Goal: Information Seeking & Learning: Check status

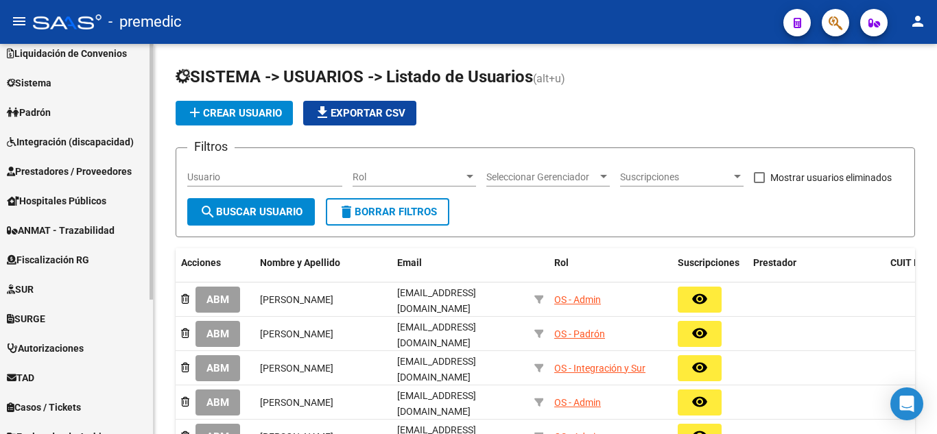
scroll to position [137, 0]
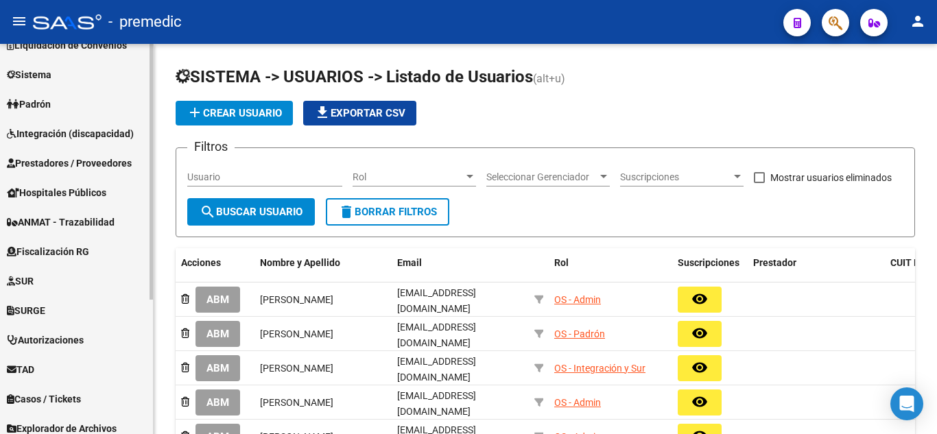
click at [71, 248] on span "Fiscalización RG" at bounding box center [48, 251] width 82 height 15
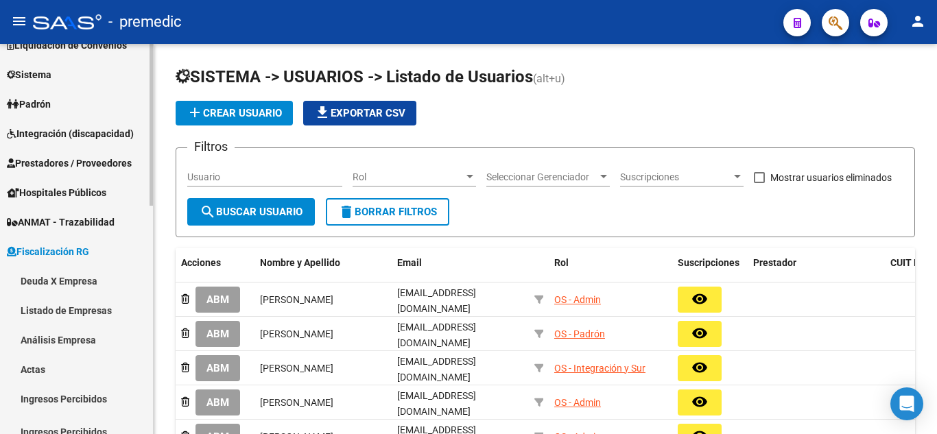
click at [67, 278] on link "Deuda X Empresa" at bounding box center [76, 281] width 153 height 30
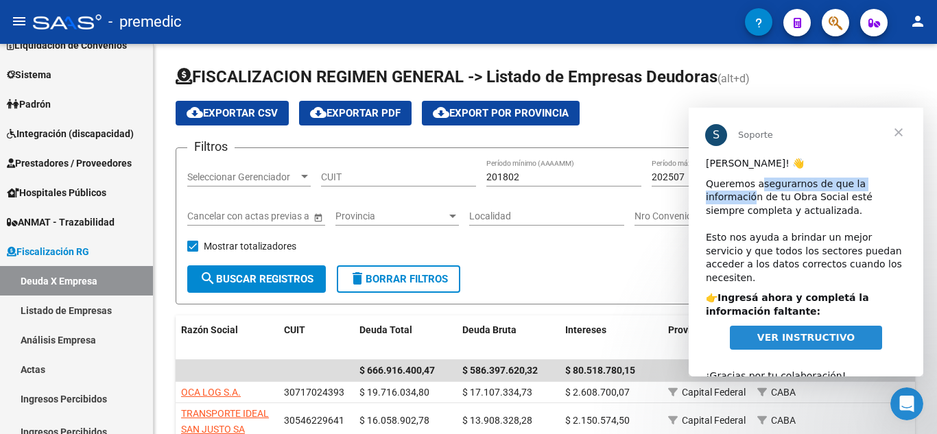
drag, startPoint x: 759, startPoint y: 187, endPoint x: 893, endPoint y: 185, distance: 134.5
click at [893, 185] on div "Queremos asegurarnos de que la información de tu Obra Social esté siempre compl…" at bounding box center [806, 232] width 200 height 108
click at [708, 185] on div "Queremos asegurarnos de que la información de tu Obra Social esté siempre compl…" at bounding box center [806, 232] width 200 height 108
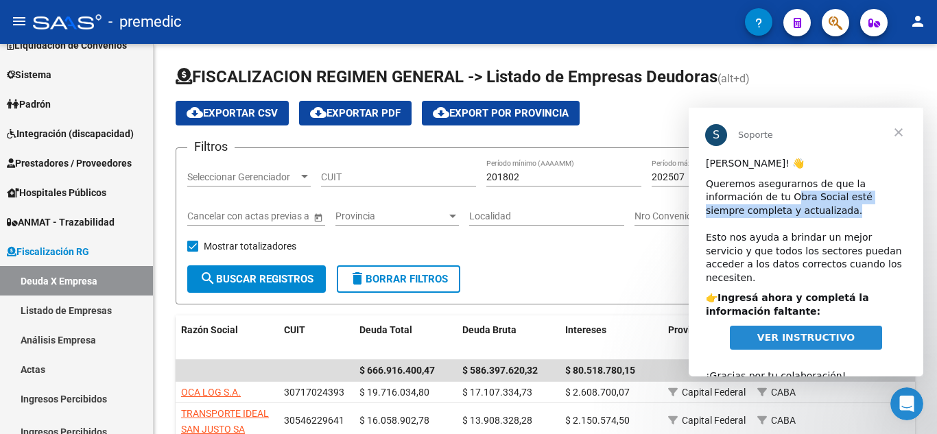
drag, startPoint x: 818, startPoint y: 198, endPoint x: 876, endPoint y: 206, distance: 58.8
click at [876, 206] on div "Queremos asegurarnos de que la información de tu Obra Social esté siempre compl…" at bounding box center [806, 232] width 200 height 108
click at [737, 207] on div "Queremos asegurarnos de que la información de tu Obra Social esté siempre compl…" at bounding box center [806, 232] width 200 height 108
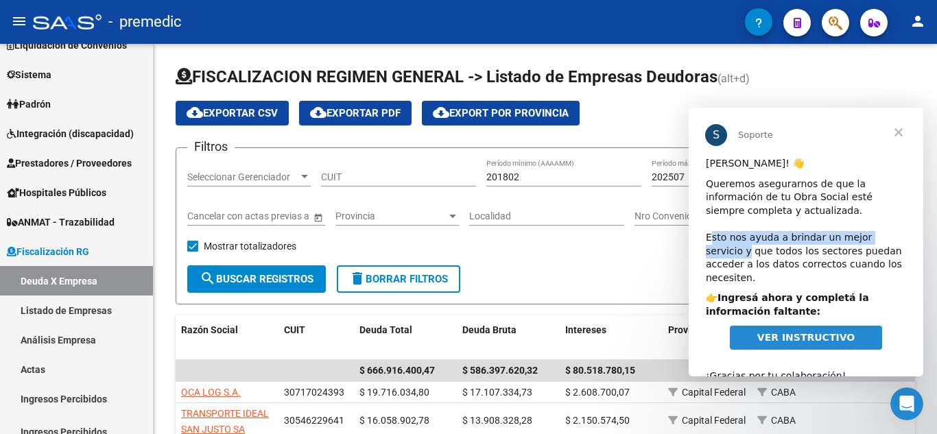
drag, startPoint x: 711, startPoint y: 235, endPoint x: 894, endPoint y: 239, distance: 183.3
click at [894, 239] on div "Queremos asegurarnos de que la información de tu Obra Social esté siempre compl…" at bounding box center [806, 232] width 200 height 108
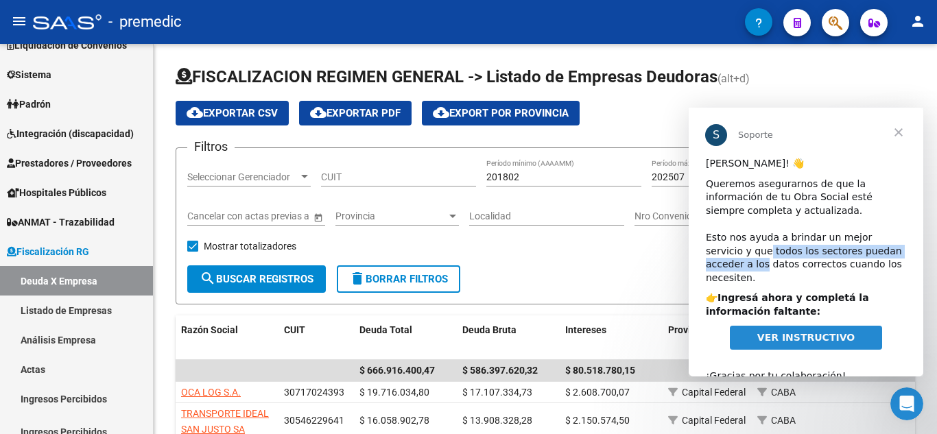
drag, startPoint x: 722, startPoint y: 250, endPoint x: 892, endPoint y: 257, distance: 170.3
click at [892, 257] on div "Queremos asegurarnos de que la información de tu Obra Social esté siempre compl…" at bounding box center [806, 232] width 200 height 108
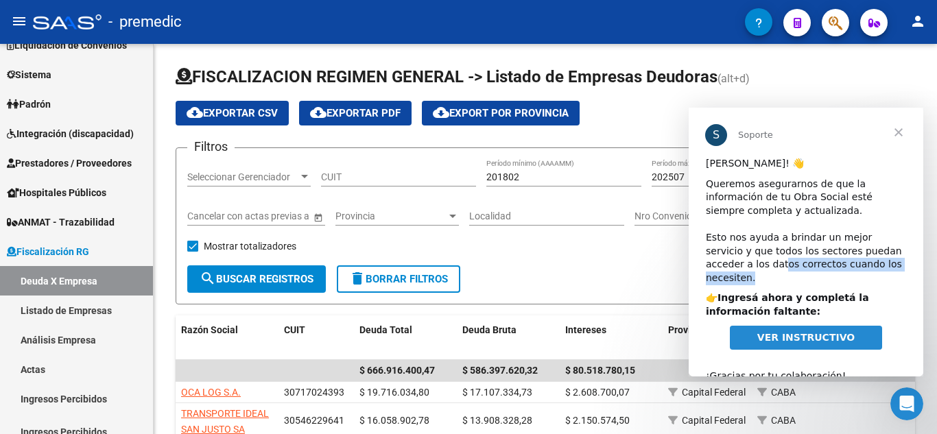
drag, startPoint x: 721, startPoint y: 265, endPoint x: 882, endPoint y: 269, distance: 162.0
click at [882, 269] on div "Queremos asegurarnos de que la información de tu Obra Social esté siempre compl…" at bounding box center [806, 232] width 200 height 108
click at [782, 332] on span "VER INSTRUCTIVO" at bounding box center [806, 337] width 97 height 11
click at [904, 128] on span "Cerrar" at bounding box center [898, 132] width 49 height 49
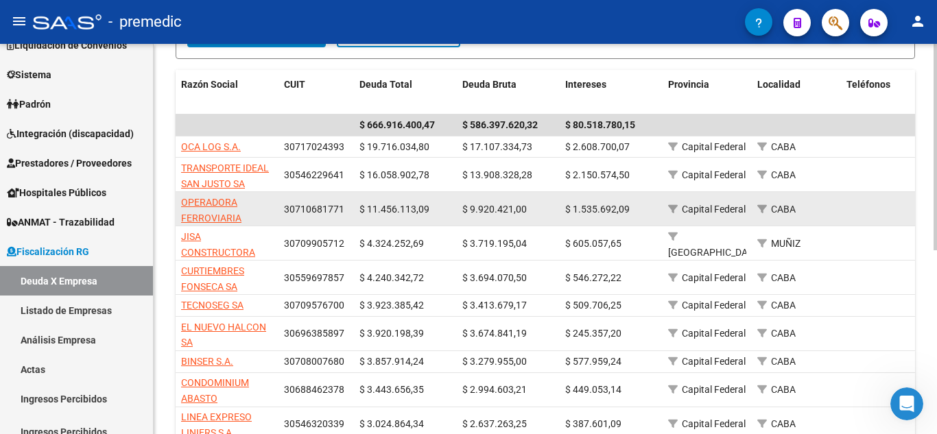
scroll to position [274, 0]
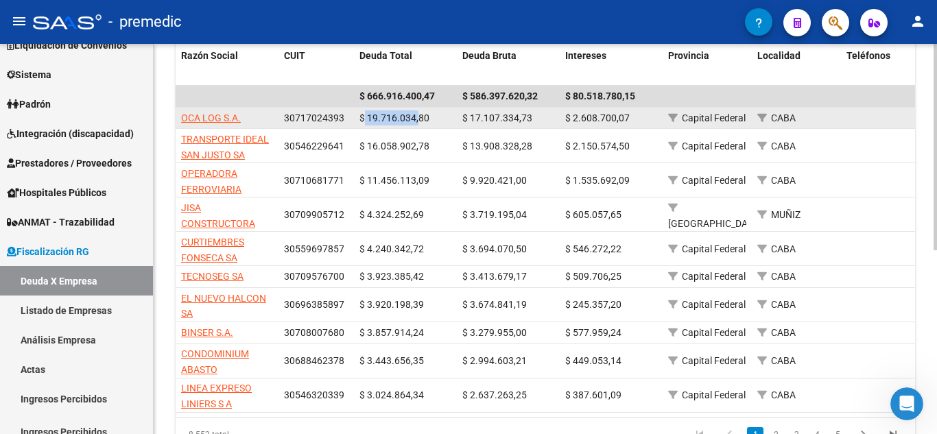
drag, startPoint x: 366, startPoint y: 113, endPoint x: 420, endPoint y: 113, distance: 54.2
click at [420, 113] on span "$ 19.716.034,80" at bounding box center [395, 118] width 70 height 11
click at [421, 118] on span "$ 19.716.034,80" at bounding box center [395, 118] width 70 height 11
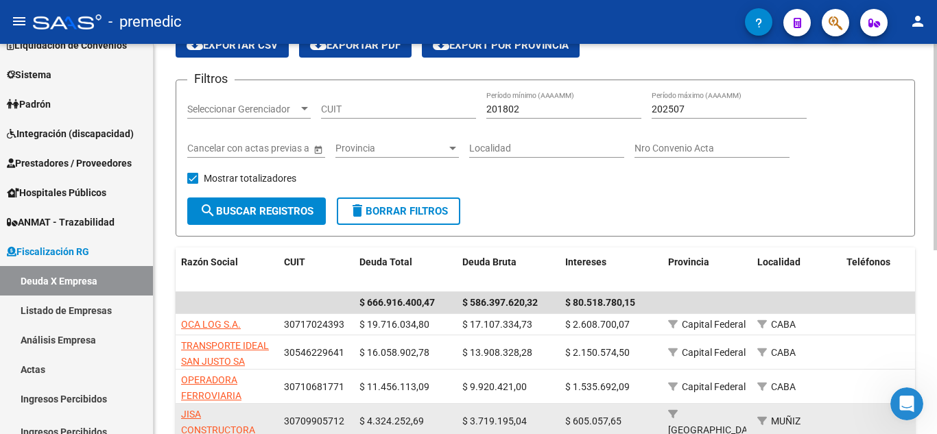
scroll to position [0, 0]
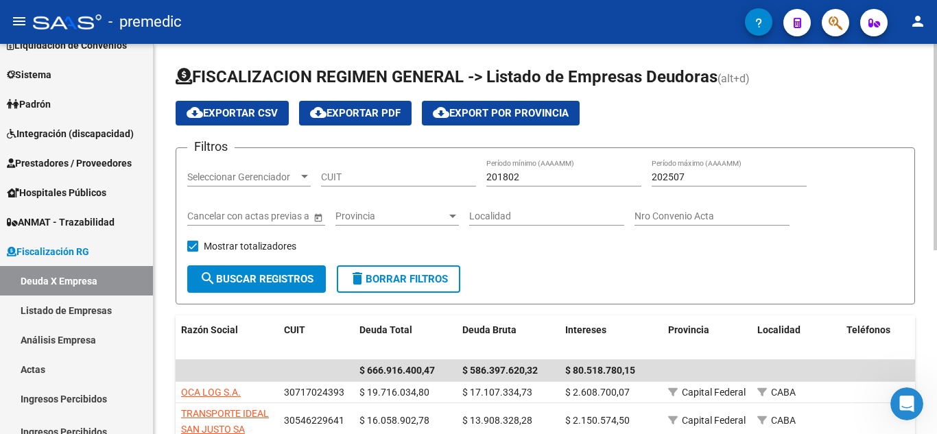
click at [701, 174] on input "202507" at bounding box center [729, 178] width 155 height 12
type input "202509"
click at [239, 277] on span "search Buscar Registros" at bounding box center [257, 279] width 114 height 12
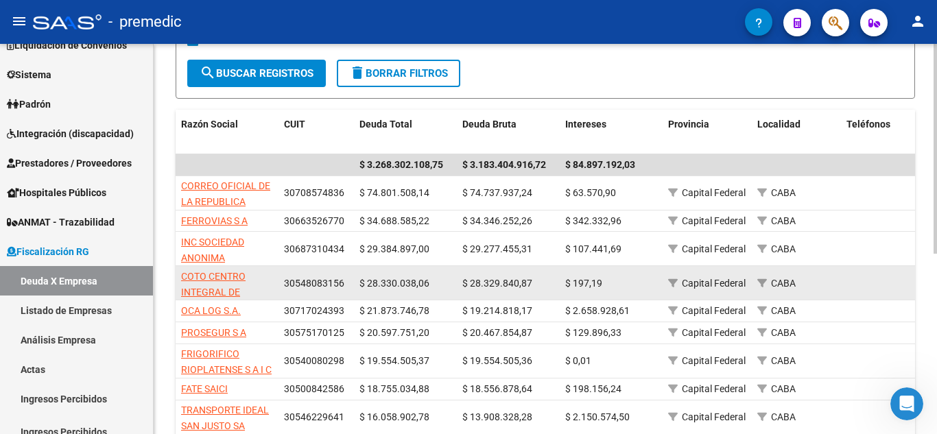
scroll to position [274, 0]
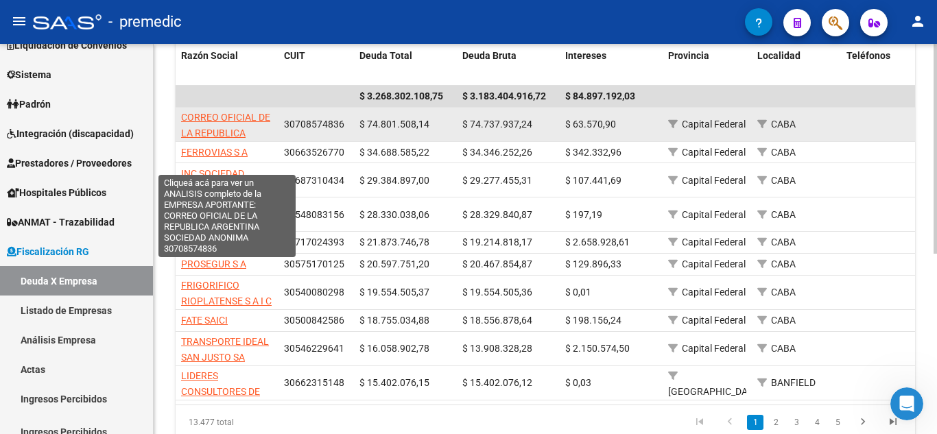
click at [239, 117] on span "CORREO OFICIAL DE LA REPUBLICA ARGENTINA SOCIEDAD ANONIMA" at bounding box center [226, 141] width 91 height 58
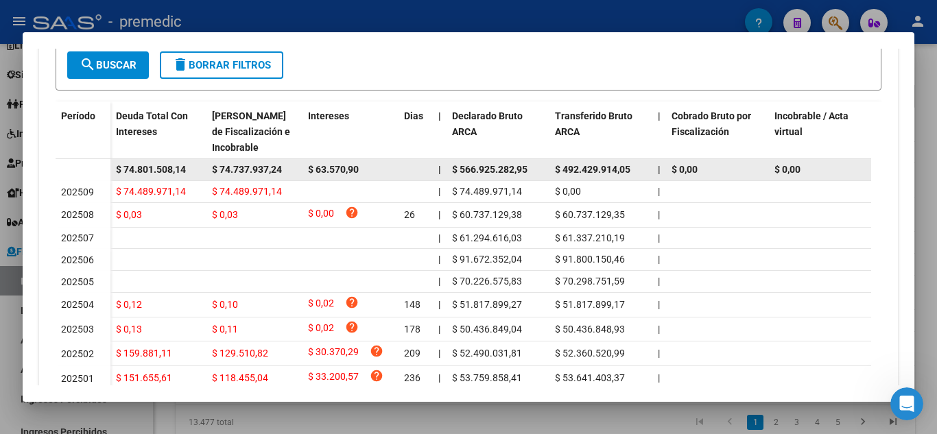
scroll to position [412, 0]
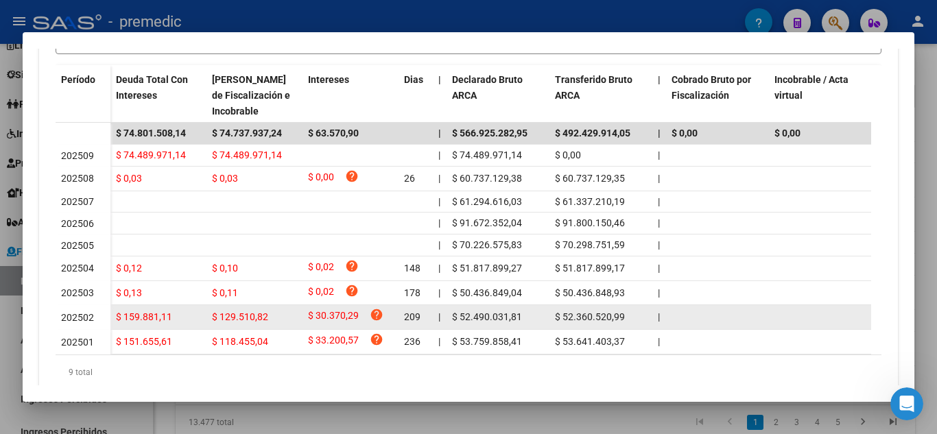
drag, startPoint x: 124, startPoint y: 319, endPoint x: 168, endPoint y: 317, distance: 44.0
click at [168, 317] on span "$ 159.881,11" at bounding box center [144, 317] width 56 height 11
drag, startPoint x: 459, startPoint y: 320, endPoint x: 534, endPoint y: 319, distance: 74.8
click at [534, 319] on div "$ 52.490.031,81" at bounding box center [498, 317] width 92 height 16
click at [504, 320] on span "$ 52.490.031,81" at bounding box center [487, 317] width 70 height 11
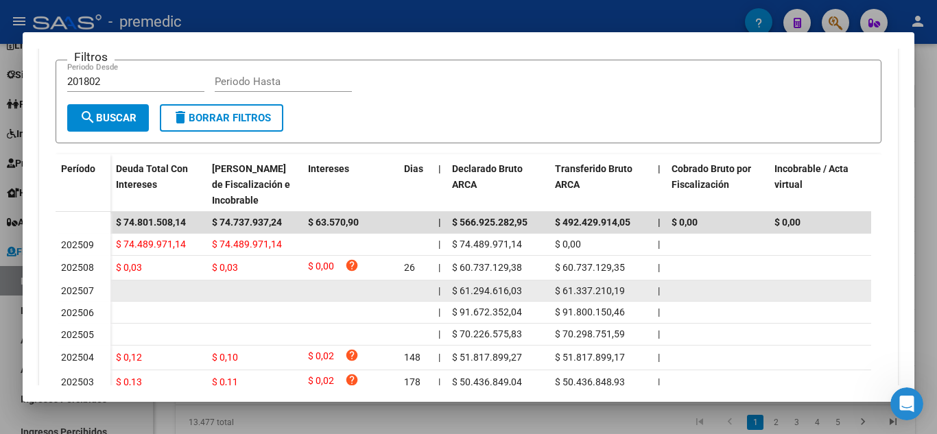
scroll to position [343, 0]
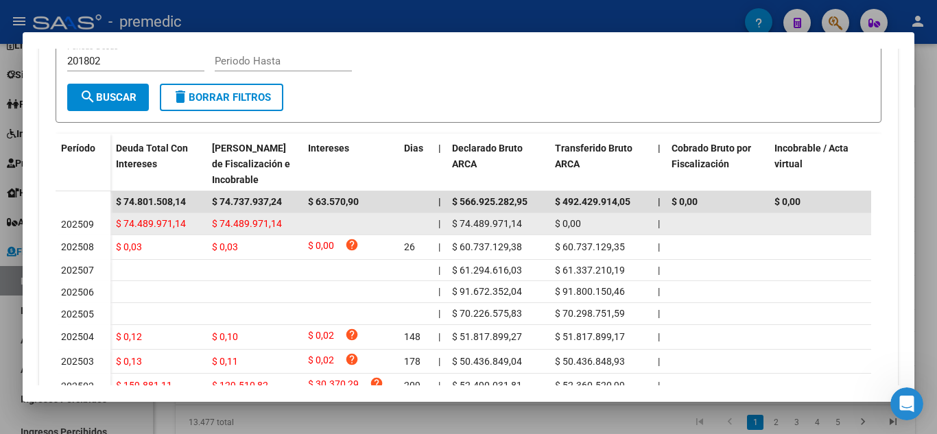
drag, startPoint x: 114, startPoint y: 224, endPoint x: 293, endPoint y: 224, distance: 179.1
click at [293, 224] on div "$ 74.489.971,14 $ 74.489.971,14 | $ 74.489.971,14 $ 0,00 | | $ 0,00 | $ 0,00 $ …" at bounding box center [930, 224] width 1640 height 22
click at [252, 224] on span "$ 74.489.971,14" at bounding box center [247, 223] width 70 height 11
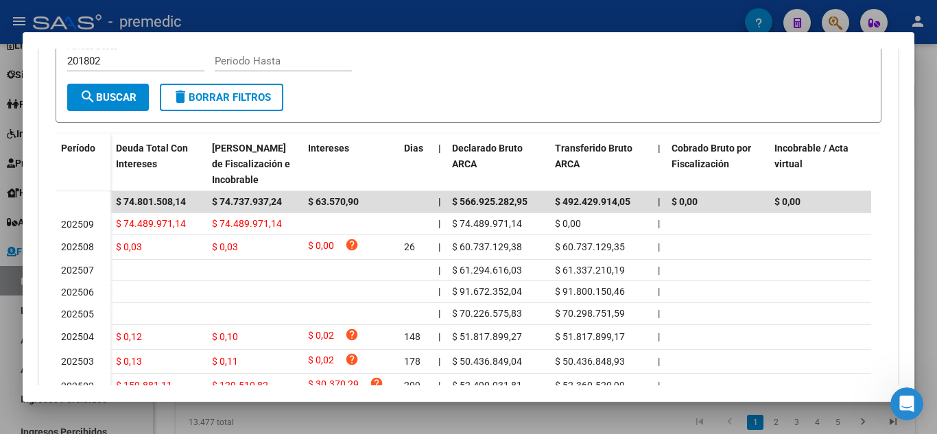
click at [937, 161] on div at bounding box center [468, 217] width 937 height 434
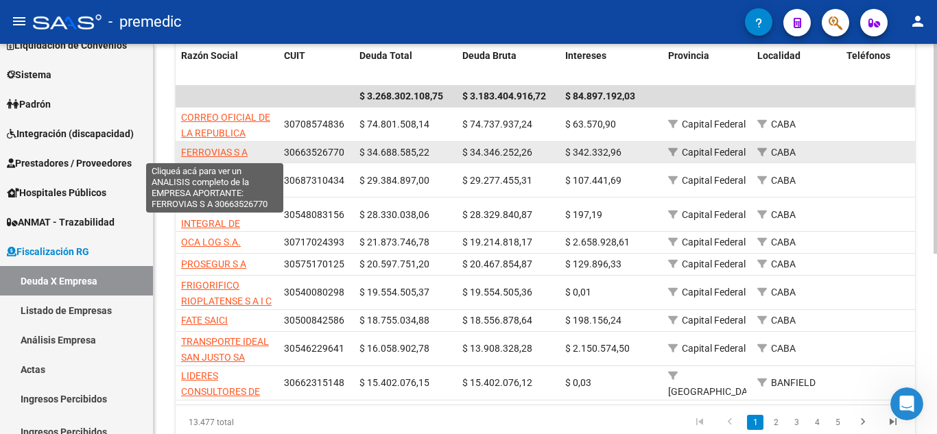
click at [230, 151] on span "FERROVIAS S A" at bounding box center [214, 152] width 67 height 11
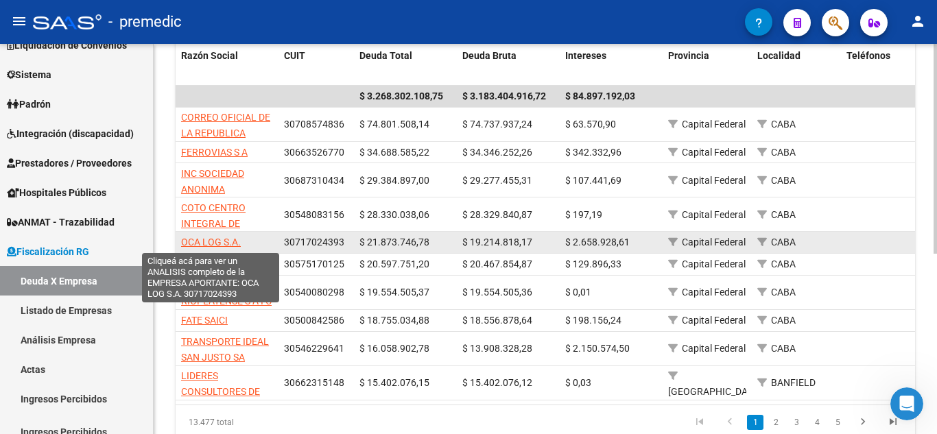
click at [230, 240] on span "OCA LOG S.A." at bounding box center [211, 242] width 60 height 11
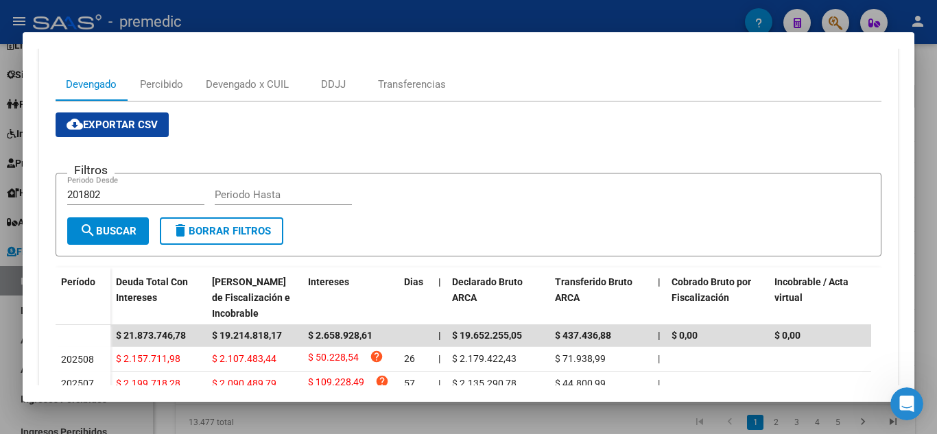
scroll to position [170, 0]
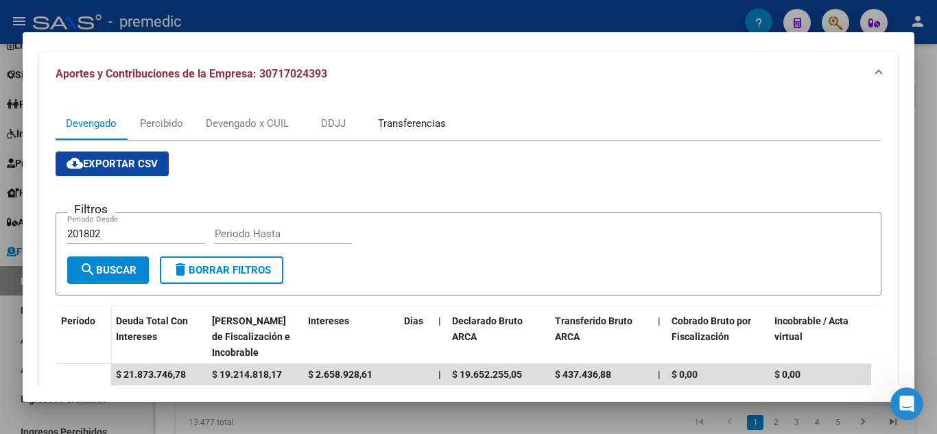
click at [408, 126] on div "Transferencias" at bounding box center [412, 123] width 68 height 15
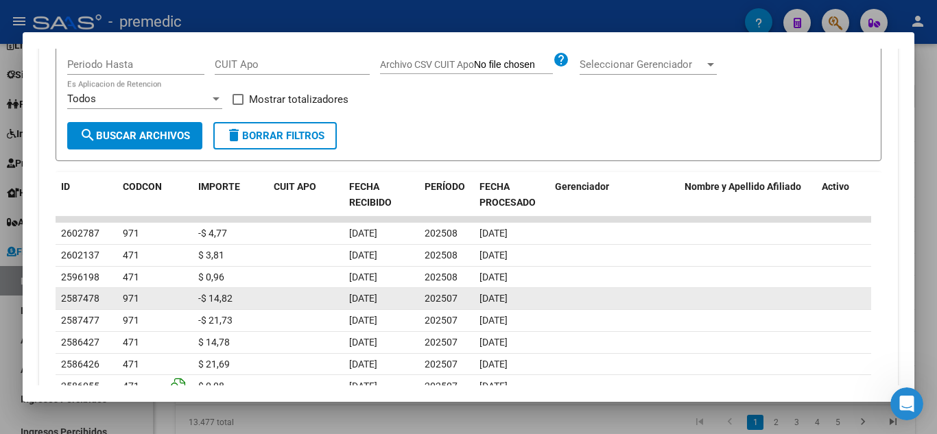
scroll to position [480, 0]
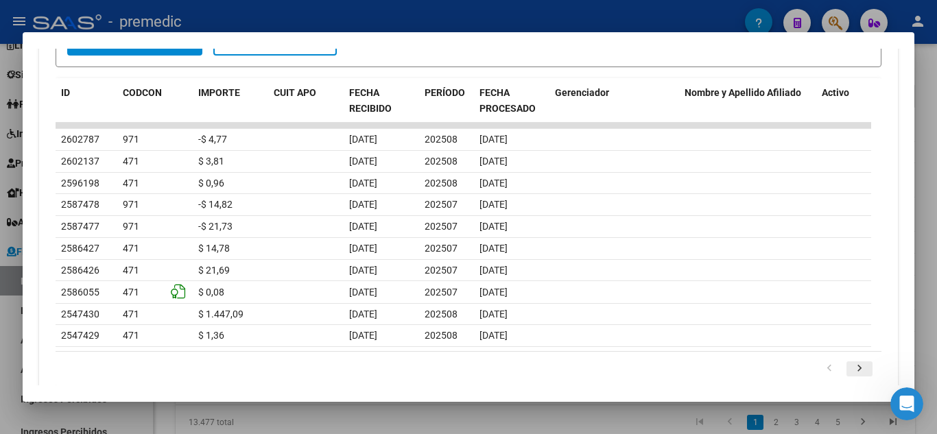
click at [851, 371] on icon "go to next page" at bounding box center [860, 370] width 18 height 16
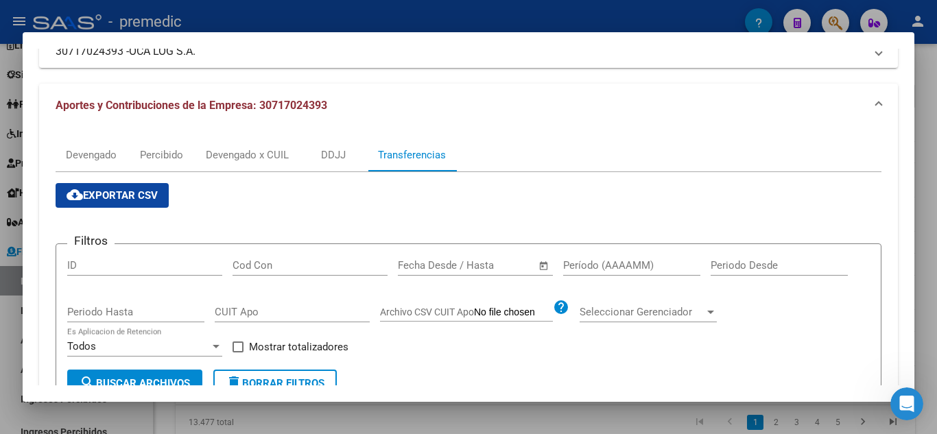
scroll to position [137, 0]
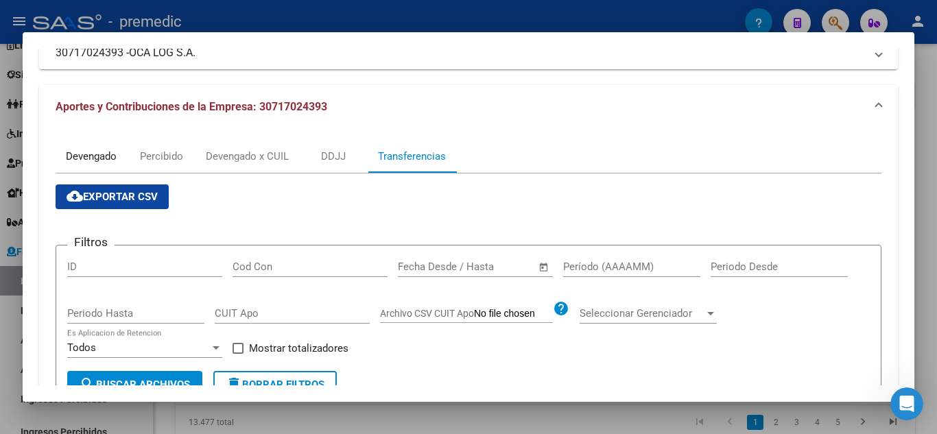
click at [84, 153] on div "Devengado" at bounding box center [91, 156] width 51 height 15
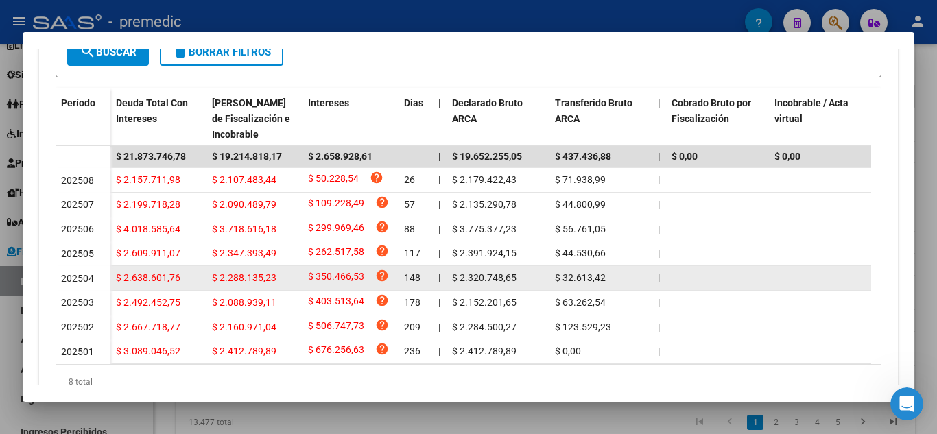
scroll to position [412, 0]
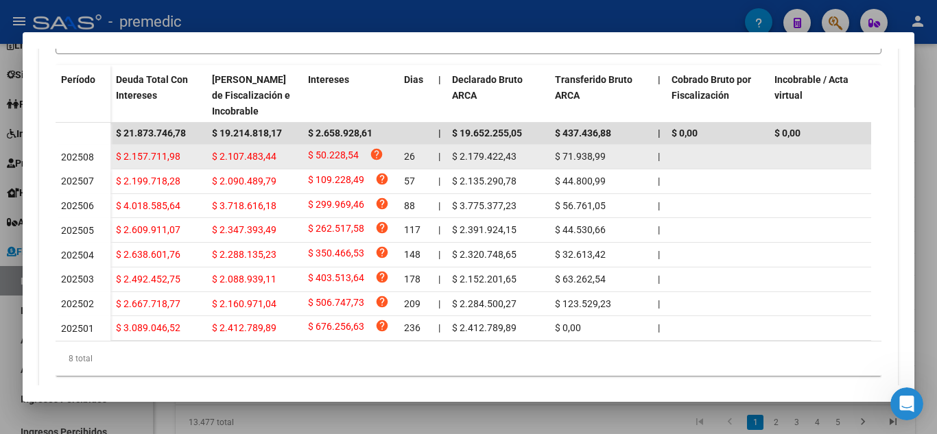
drag, startPoint x: 403, startPoint y: 156, endPoint x: 421, endPoint y: 154, distance: 18.6
click at [421, 154] on datatable-body-cell "26" at bounding box center [416, 157] width 34 height 24
click at [495, 161] on span "$ 2.179.422,43" at bounding box center [484, 156] width 65 height 11
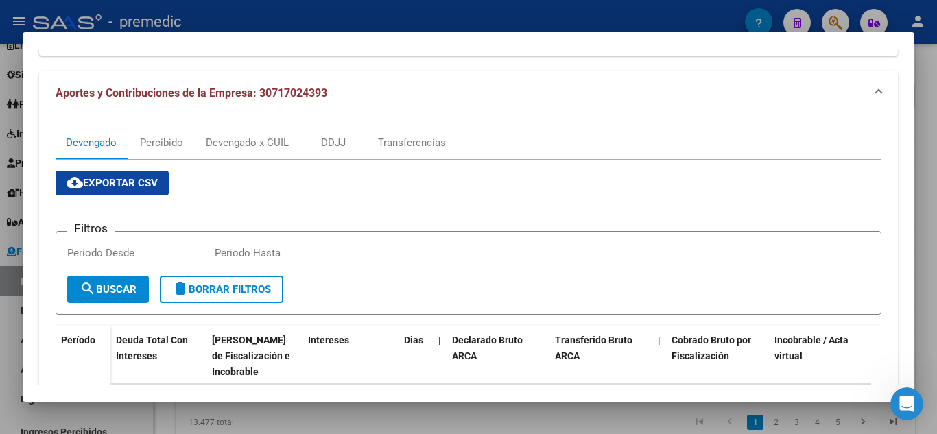
scroll to position [69, 0]
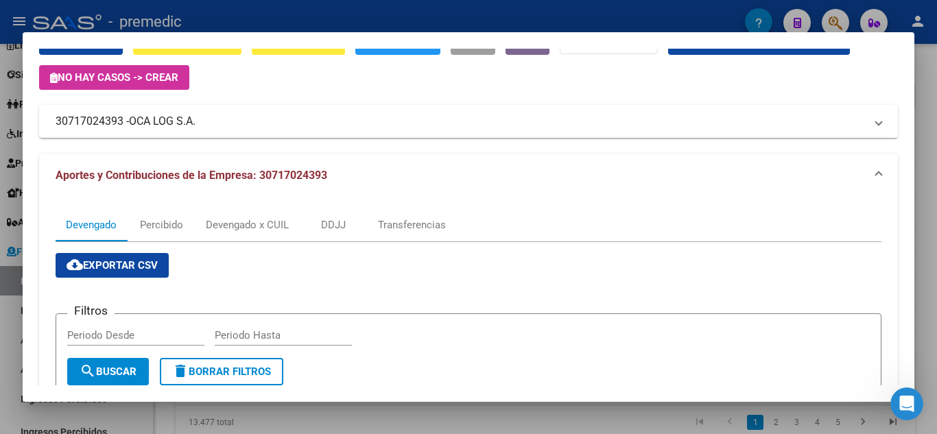
click at [932, 142] on div at bounding box center [468, 217] width 937 height 434
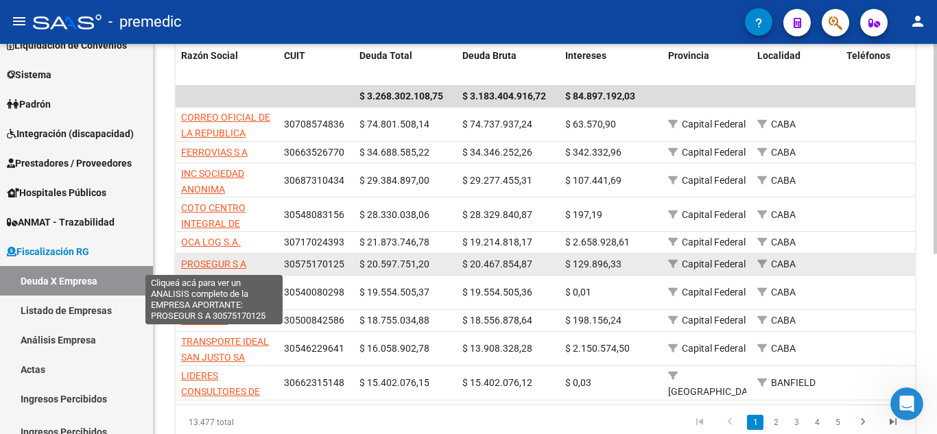
click at [235, 259] on span "PROSEGUR S A" at bounding box center [213, 264] width 65 height 11
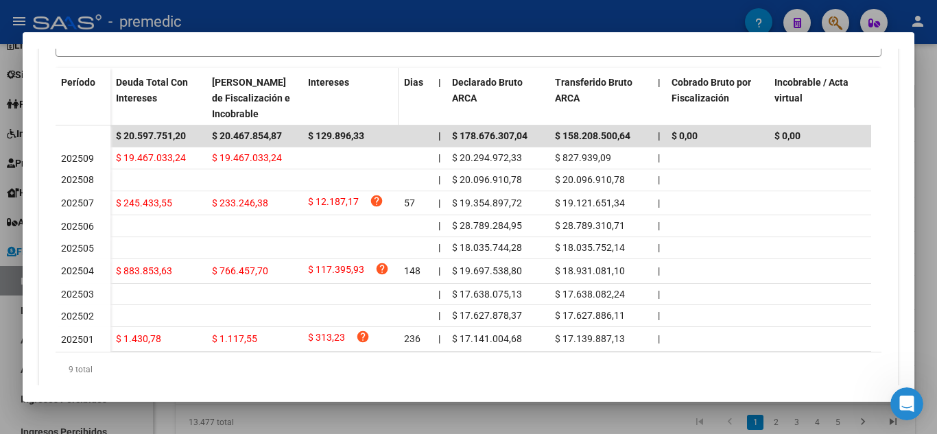
scroll to position [412, 0]
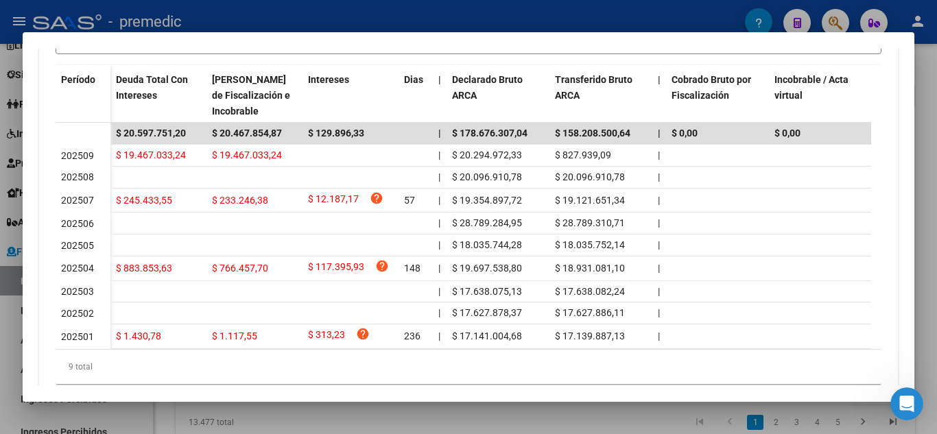
click at [920, 151] on div at bounding box center [468, 217] width 937 height 434
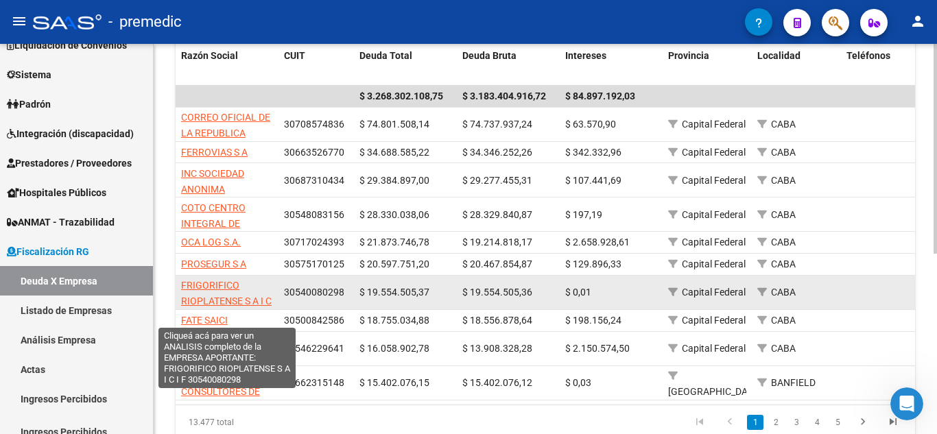
click at [227, 296] on span "FRIGORIFICO RIOPLATENSE S A I C I F" at bounding box center [226, 301] width 91 height 43
type textarea "30540080298"
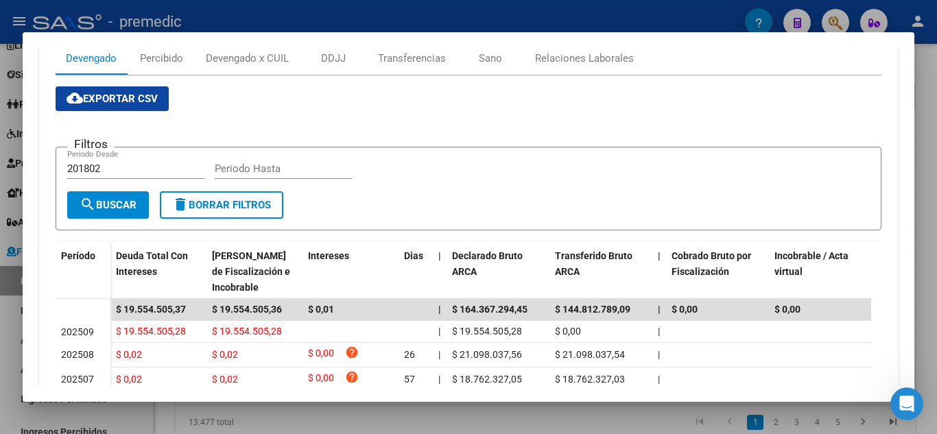
scroll to position [206, 0]
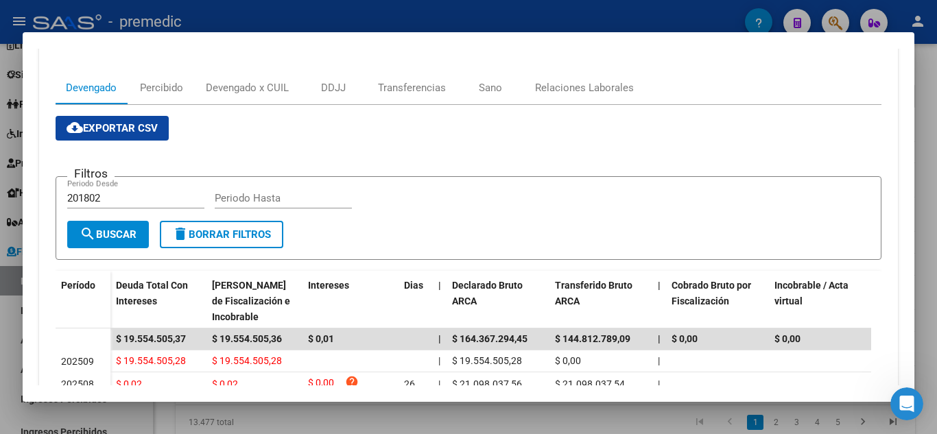
click at [937, 117] on div at bounding box center [468, 217] width 937 height 434
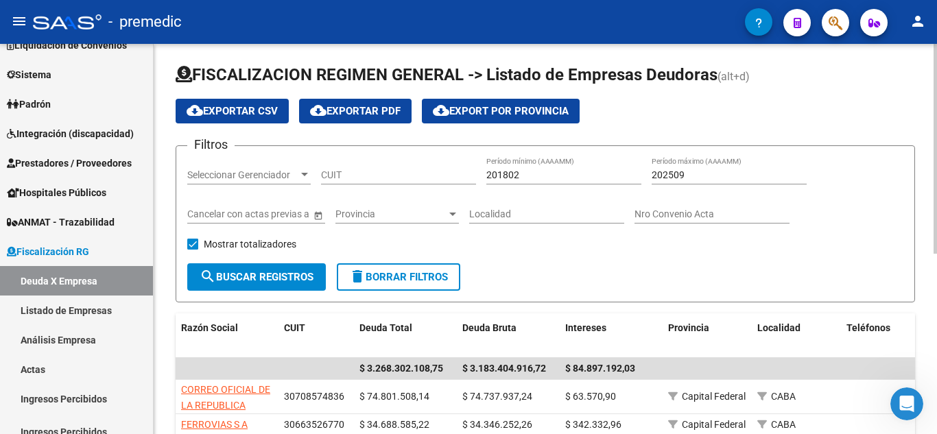
scroll to position [0, 0]
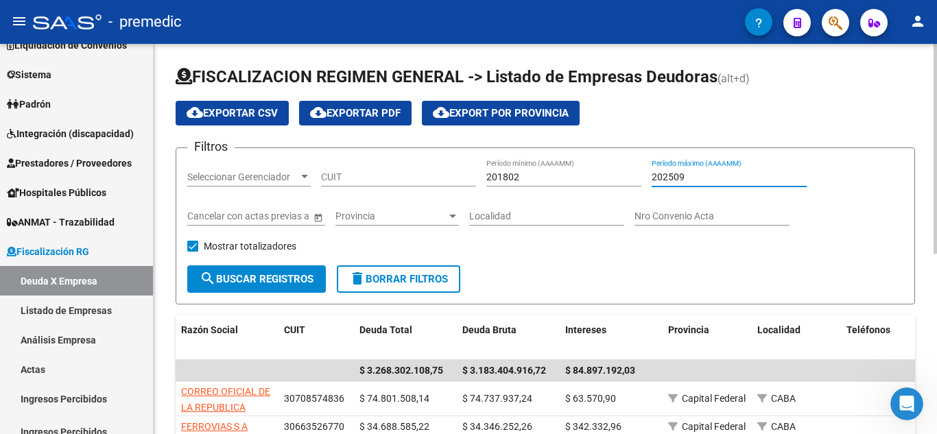
click at [694, 178] on input "202509" at bounding box center [729, 178] width 155 height 12
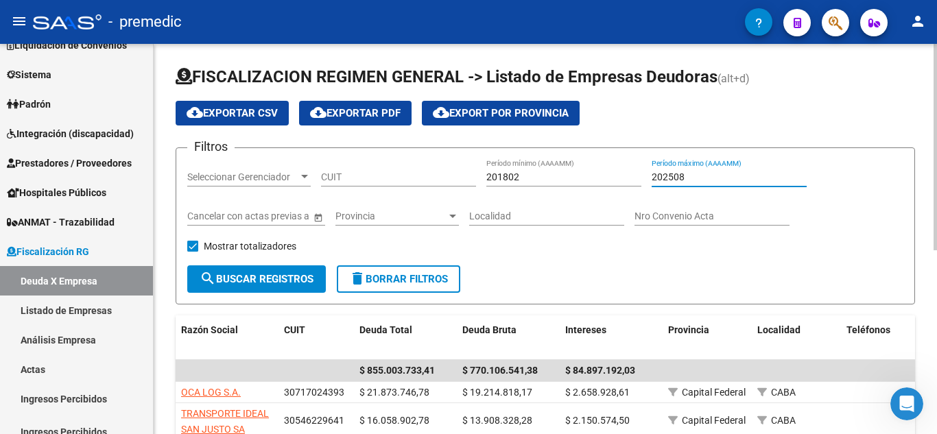
click at [714, 169] on div "202508 Período máximo (AAAAMM)" at bounding box center [729, 172] width 155 height 27
click at [714, 178] on input "202508" at bounding box center [729, 178] width 155 height 12
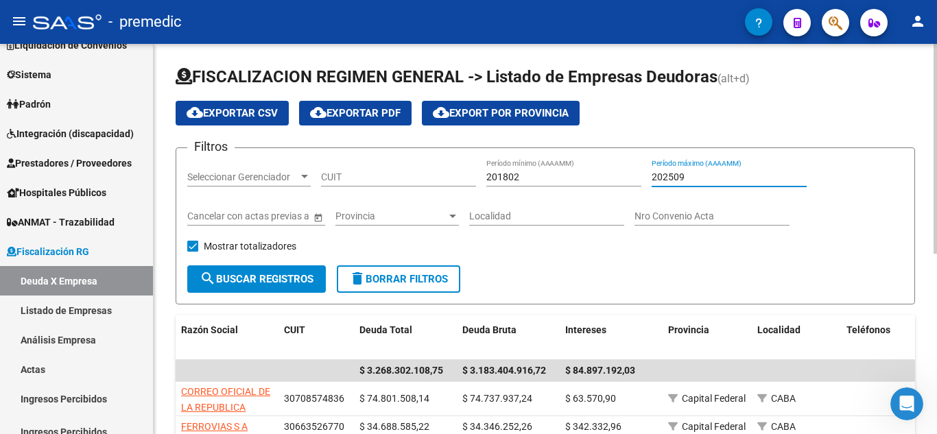
click at [695, 172] on input "202509" at bounding box center [729, 178] width 155 height 12
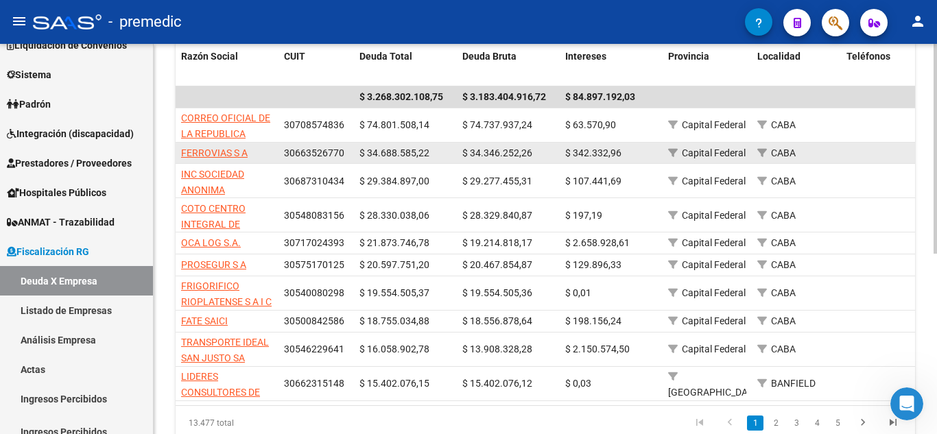
scroll to position [274, 0]
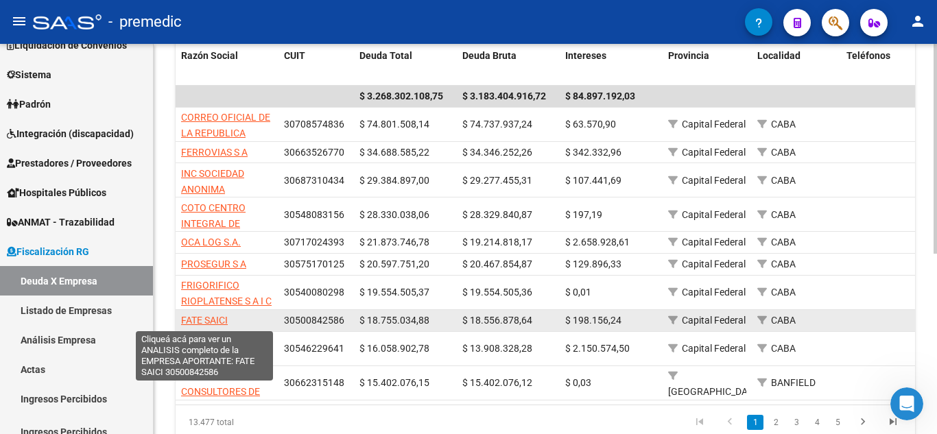
type input "202509"
click at [202, 319] on span "FATE SAICI" at bounding box center [204, 320] width 47 height 11
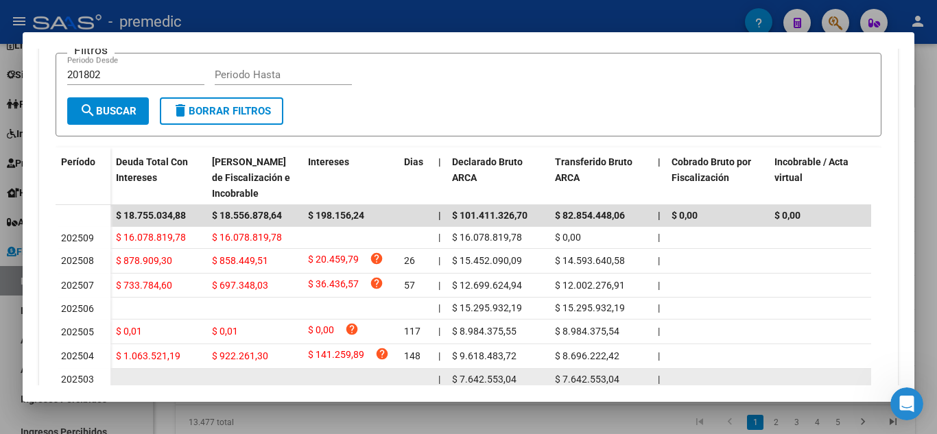
scroll to position [398, 0]
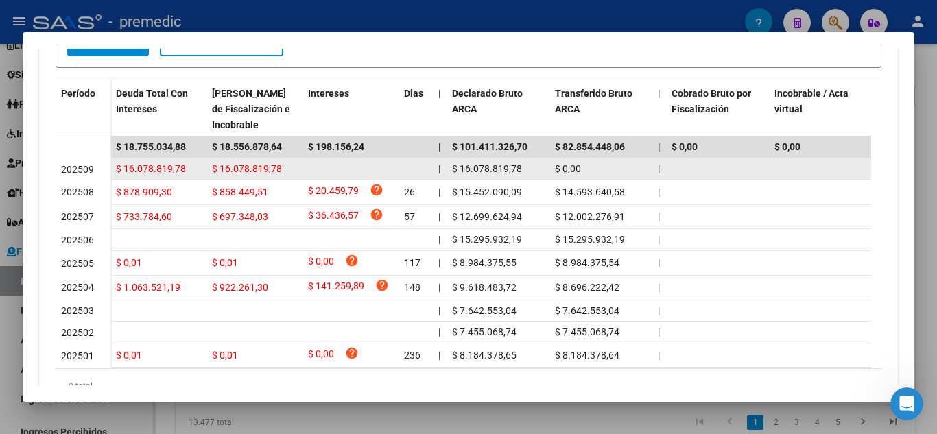
drag, startPoint x: 117, startPoint y: 165, endPoint x: 212, endPoint y: 167, distance: 94.7
click at [212, 167] on div "$ 16.078.819,78 $ 16.078.819,78 | $ 16.078.819,78 $ 0,00 | | $ 0,00 | $ 0,00 $ …" at bounding box center [930, 170] width 1640 height 22
click at [162, 167] on span "$ 16.078.819,78" at bounding box center [151, 168] width 70 height 11
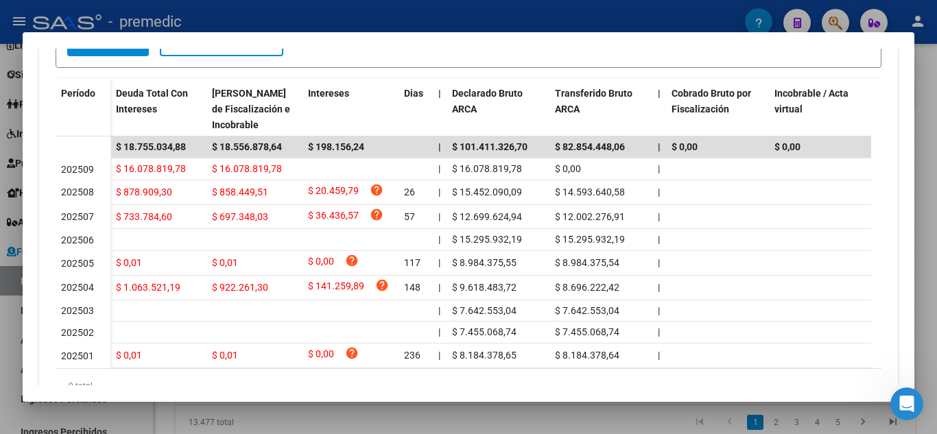
click at [928, 150] on div at bounding box center [468, 217] width 937 height 434
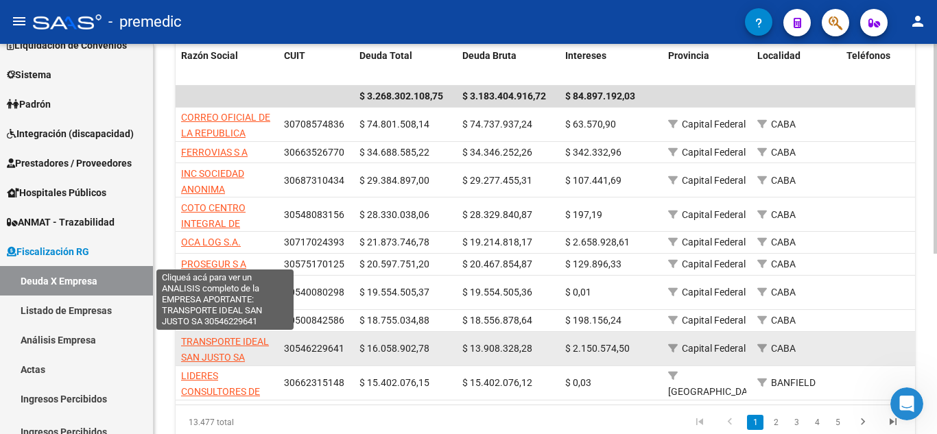
click at [224, 341] on span "TRANSPORTE IDEAL SAN JUSTO SA" at bounding box center [225, 349] width 88 height 27
type textarea "30546229641"
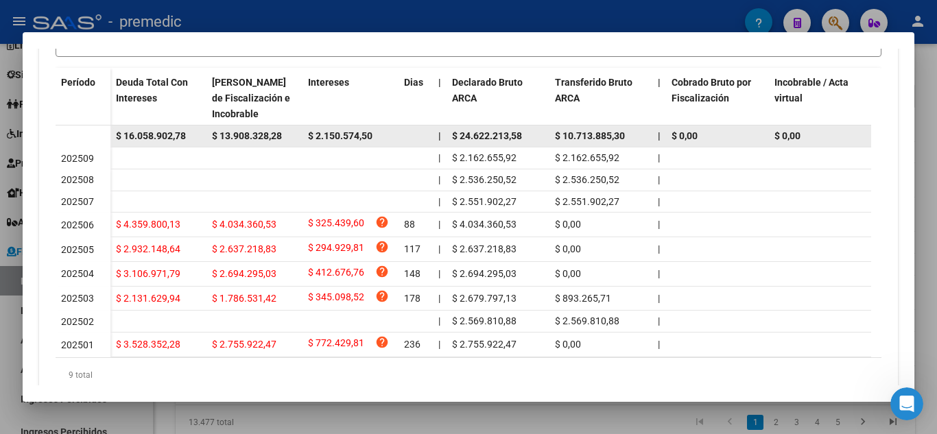
scroll to position [412, 0]
